Goal: Register for event/course

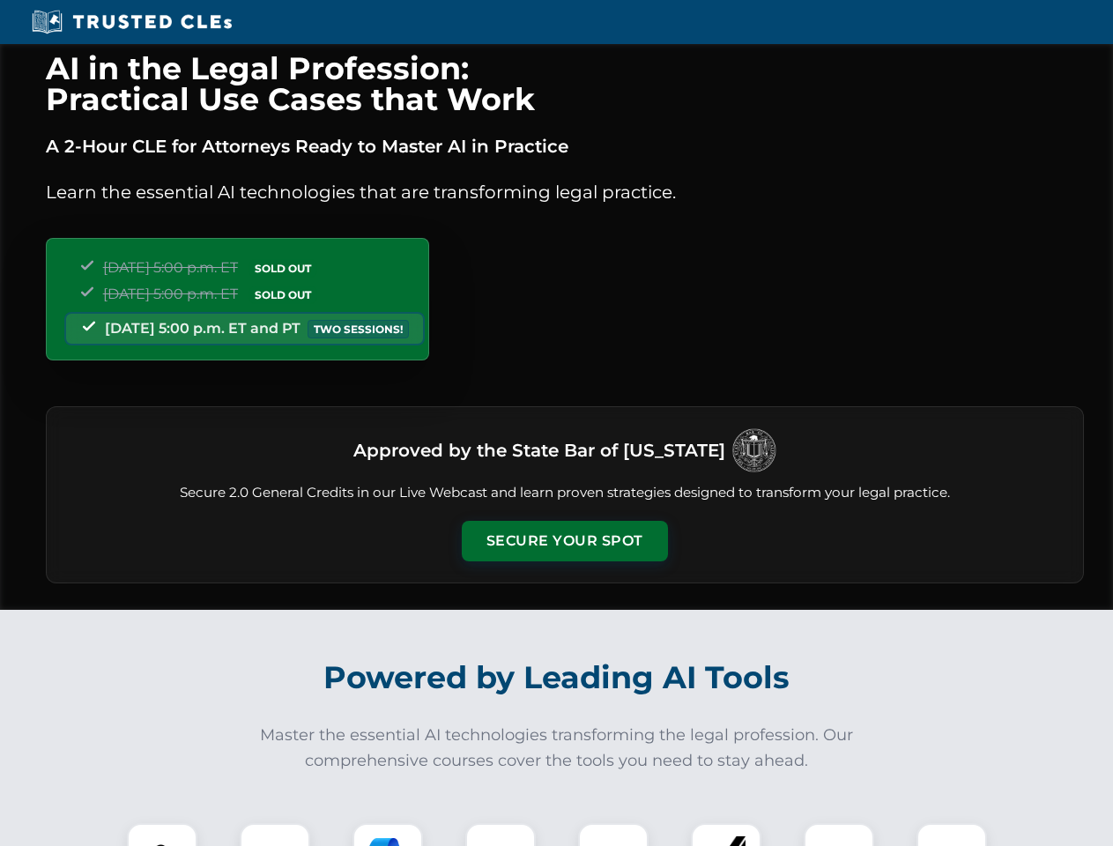
click at [564, 541] on button "Secure Your Spot" at bounding box center [565, 541] width 206 height 41
click at [162, 834] on img at bounding box center [162, 857] width 51 height 51
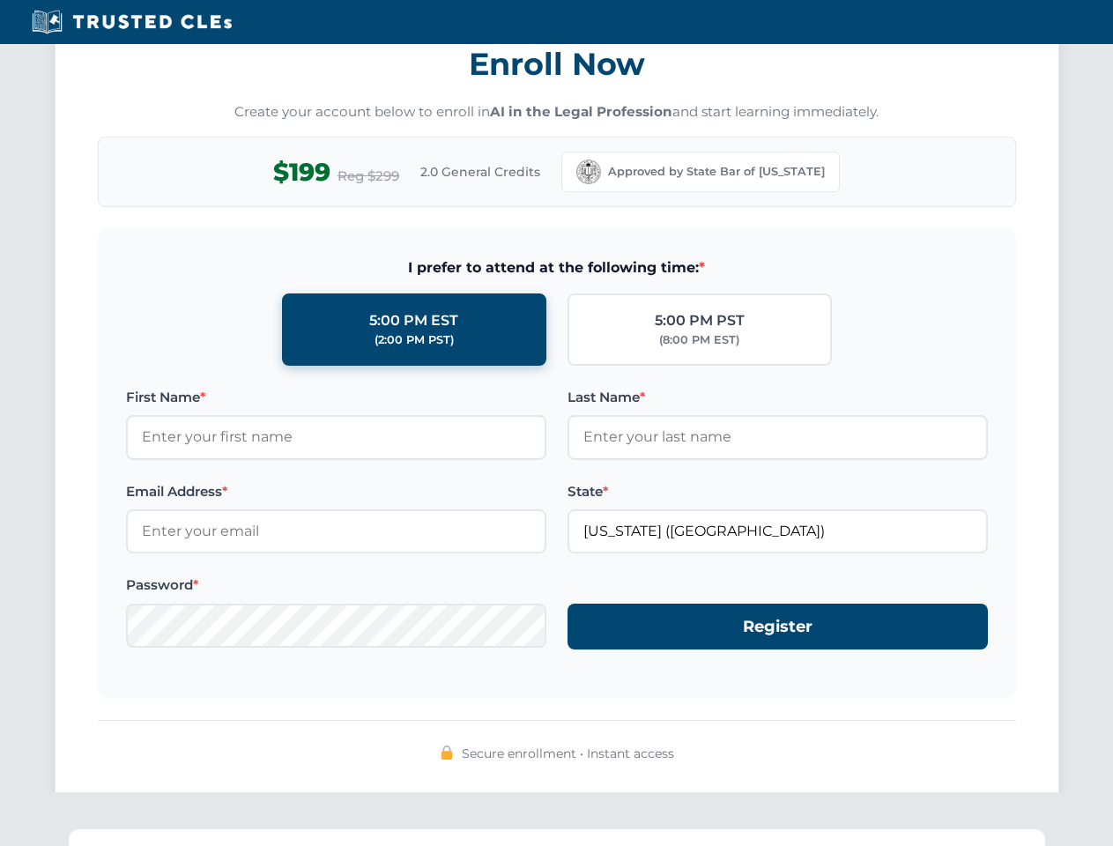
scroll to position [1729, 0]
